Goal: Information Seeking & Learning: Learn about a topic

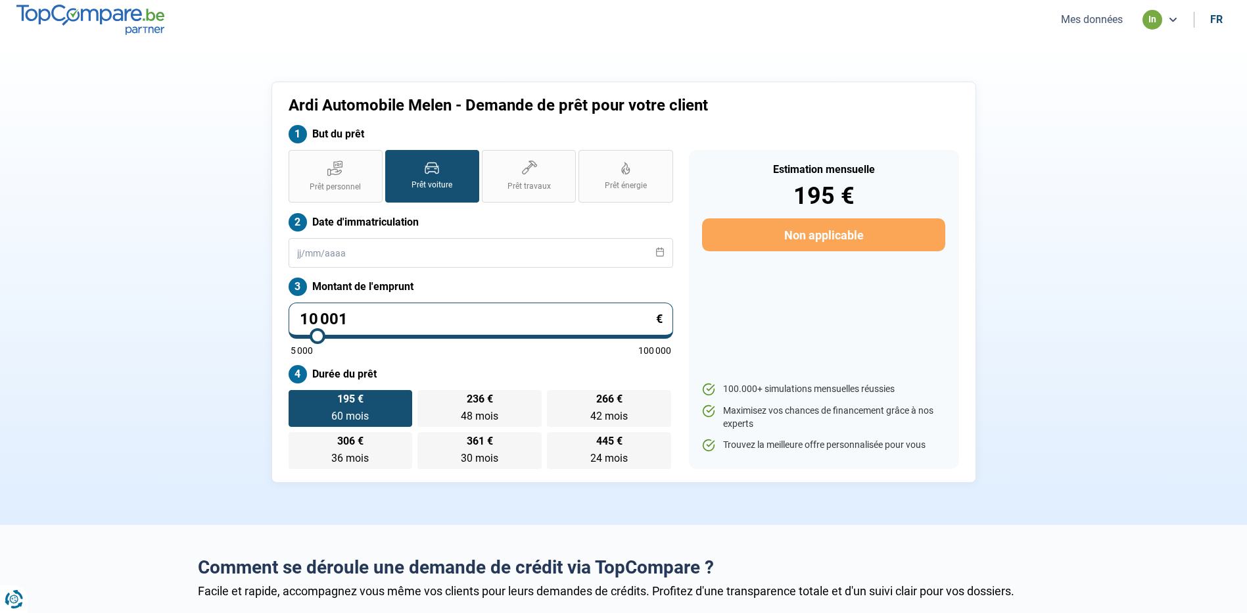
click at [1082, 16] on button "Mes données" at bounding box center [1092, 19] width 70 height 14
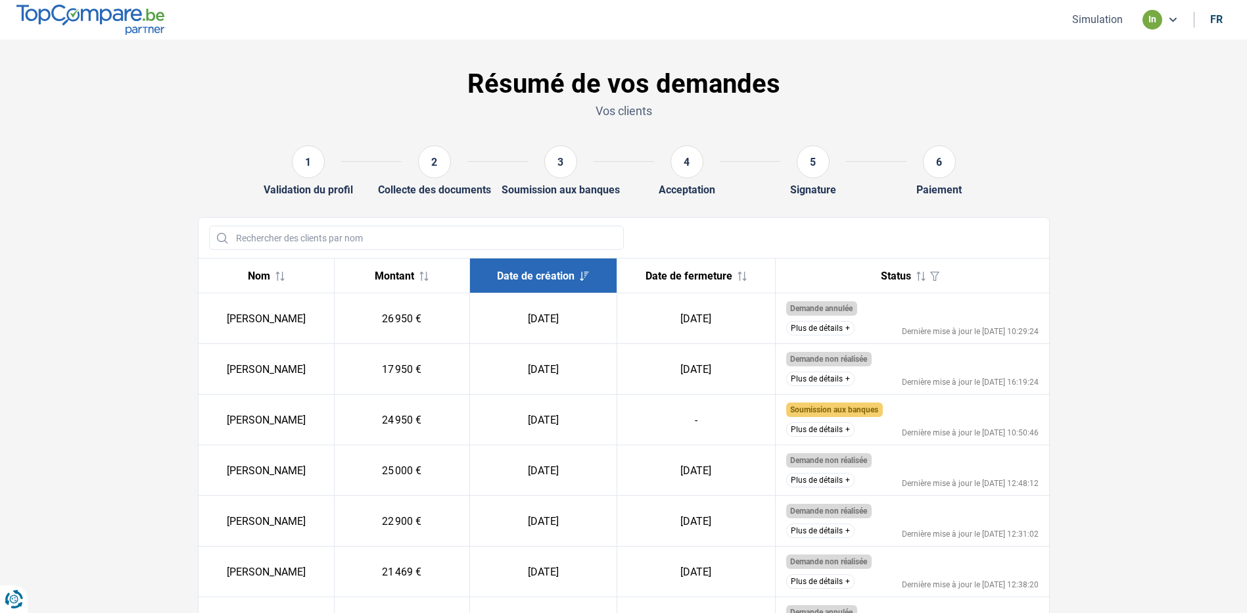
click at [835, 427] on button "Plus de détails" at bounding box center [820, 429] width 68 height 14
